Goal: Entertainment & Leisure: Consume media (video, audio)

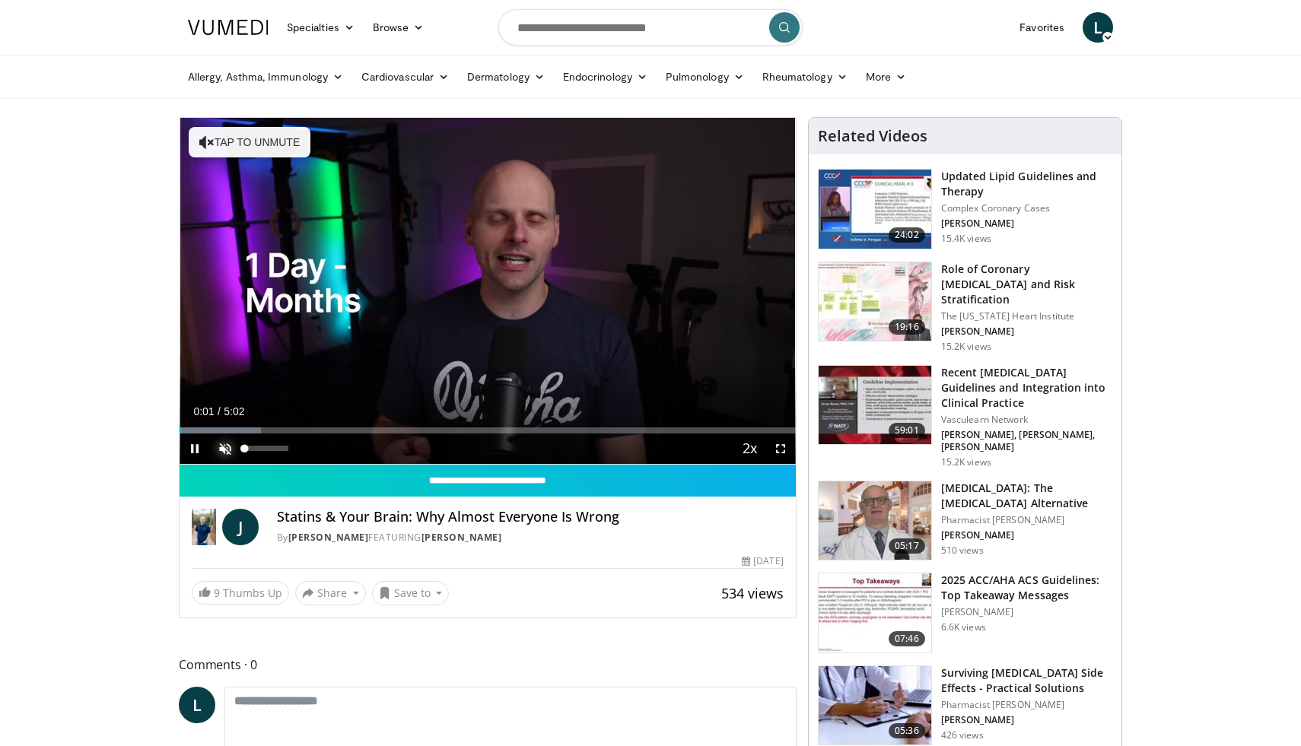
click at [224, 447] on span "Video Player" at bounding box center [225, 449] width 30 height 30
